Goal: Transaction & Acquisition: Purchase product/service

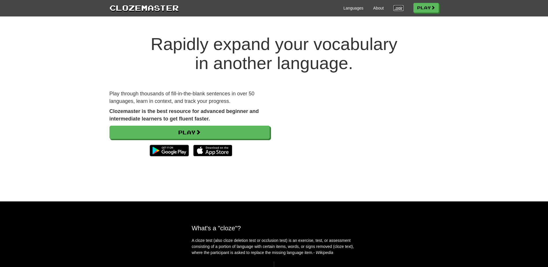
click at [394, 10] on link "Login" at bounding box center [399, 8] width 10 height 6
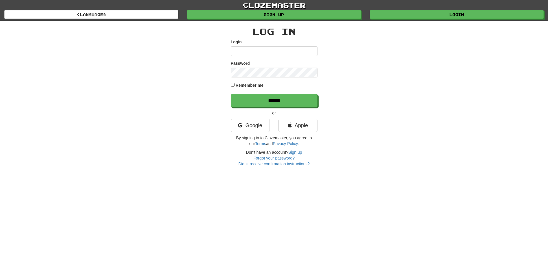
click at [265, 47] on input "Login" at bounding box center [274, 51] width 87 height 10
click at [266, 47] on input "Login" at bounding box center [274, 51] width 87 height 10
type input "*"
click at [242, 124] on link "Google" at bounding box center [250, 125] width 39 height 13
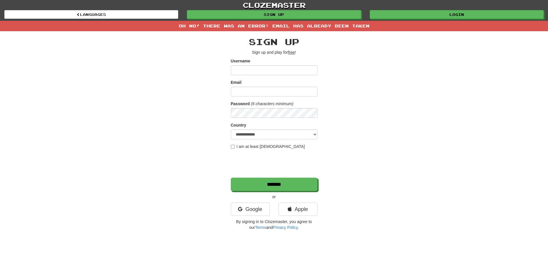
click at [263, 67] on input "Username" at bounding box center [274, 70] width 87 height 10
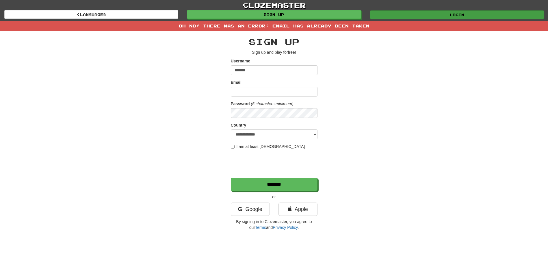
type input "*******"
click at [416, 11] on link "Login" at bounding box center [457, 14] width 174 height 9
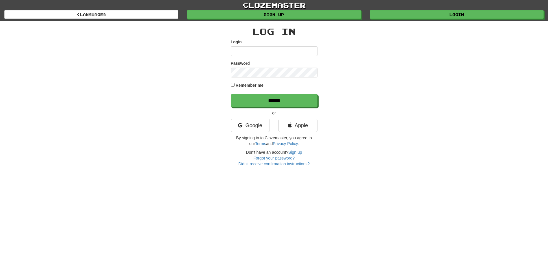
click at [277, 55] on input "Login" at bounding box center [274, 51] width 87 height 10
type input "**********"
click at [257, 86] on label "Remember me" at bounding box center [250, 85] width 28 height 6
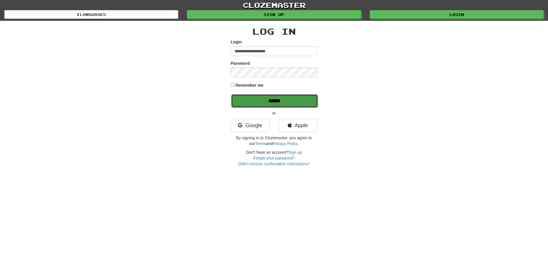
click at [255, 97] on input "******" at bounding box center [274, 100] width 87 height 13
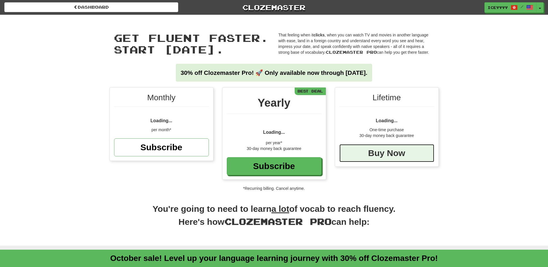
click at [382, 155] on div "Buy Now" at bounding box center [387, 153] width 95 height 18
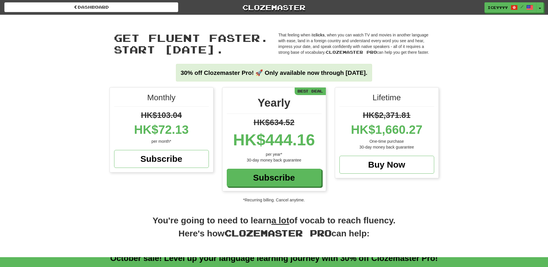
click at [365, 127] on div "HK$1,660.27" at bounding box center [387, 129] width 95 height 17
drag, startPoint x: 347, startPoint y: 127, endPoint x: 429, endPoint y: 128, distance: 81.8
click at [429, 128] on div "HK$1,660.27" at bounding box center [387, 129] width 95 height 17
click at [513, 8] on span at bounding box center [514, 7] width 7 height 7
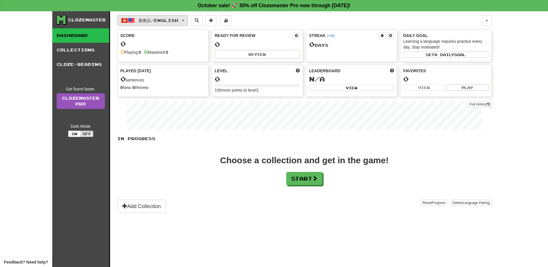
click at [169, 24] on button "廣東話 / English" at bounding box center [152, 20] width 71 height 11
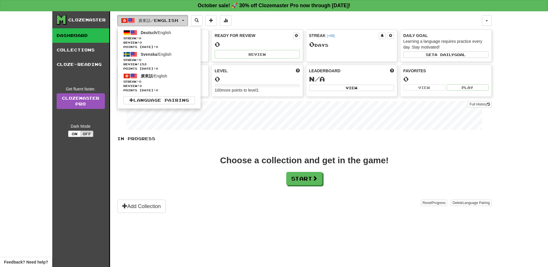
click at [169, 24] on button "廣東話 / English" at bounding box center [152, 20] width 71 height 11
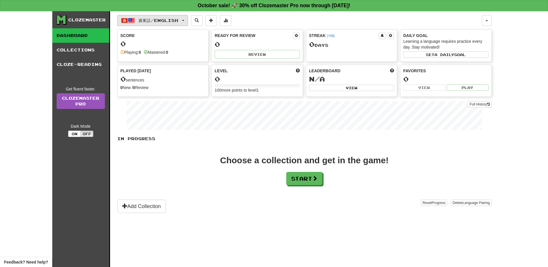
click at [137, 19] on button "廣東話 / English" at bounding box center [152, 20] width 71 height 11
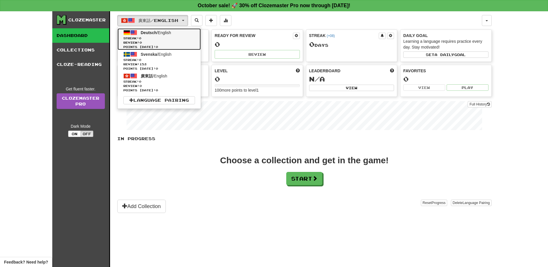
click at [171, 39] on span "Streak: 0" at bounding box center [159, 38] width 72 height 4
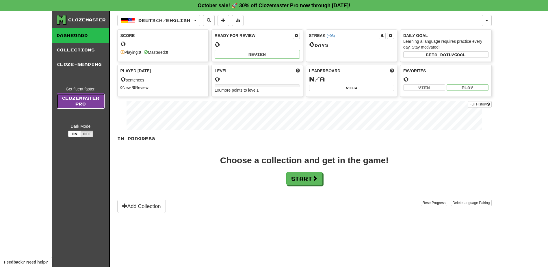
click at [88, 102] on link "Clozemaster Pro" at bounding box center [81, 101] width 48 height 16
